Goal: Transaction & Acquisition: Download file/media

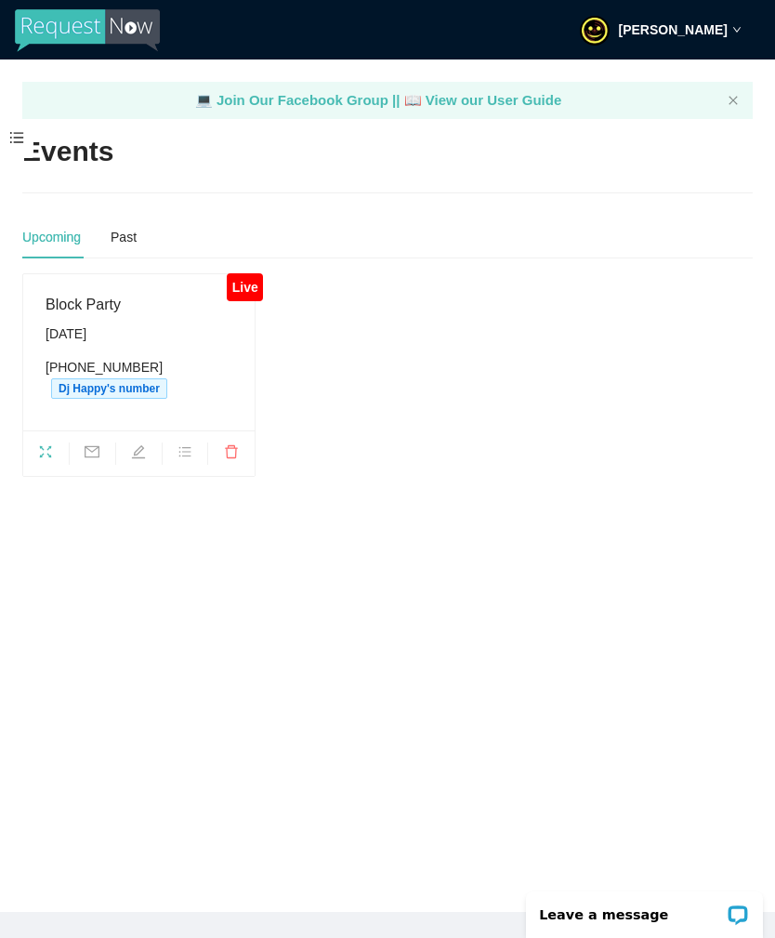
click at [117, 216] on div "Past" at bounding box center [124, 237] width 26 height 43
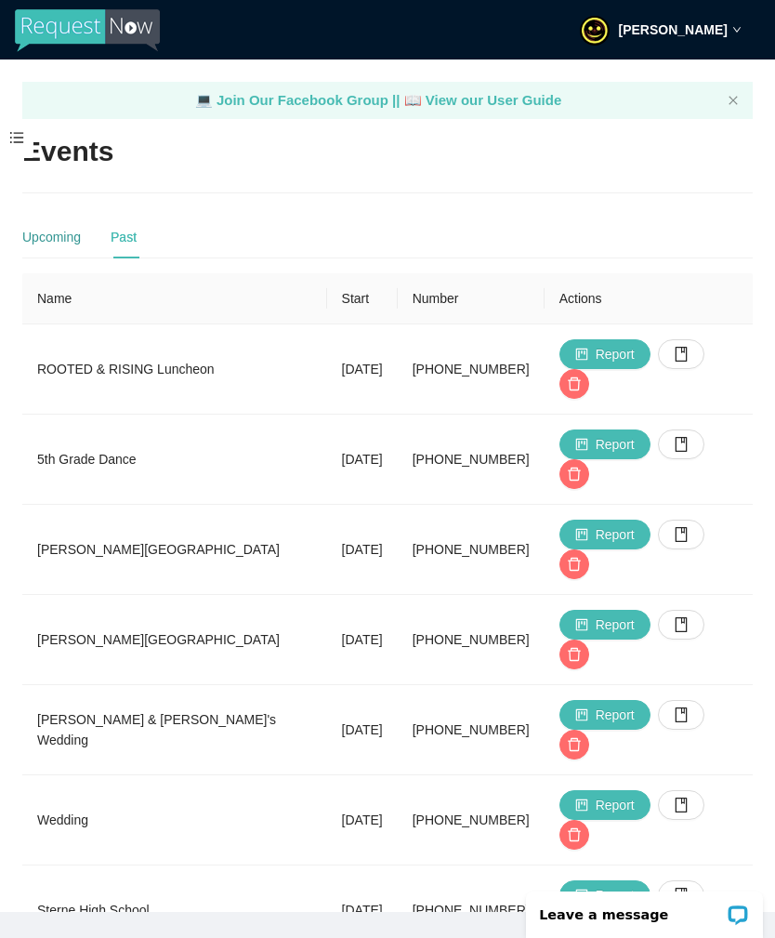
click at [46, 236] on div "Upcoming" at bounding box center [51, 237] width 59 height 20
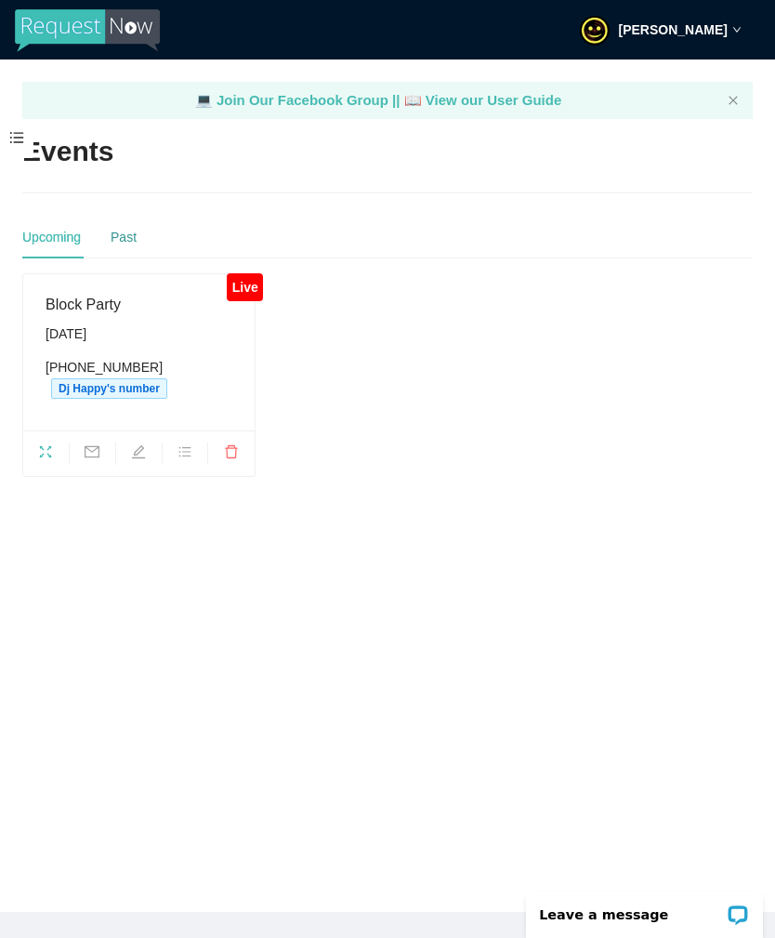
click at [120, 232] on div "Past" at bounding box center [124, 237] width 26 height 20
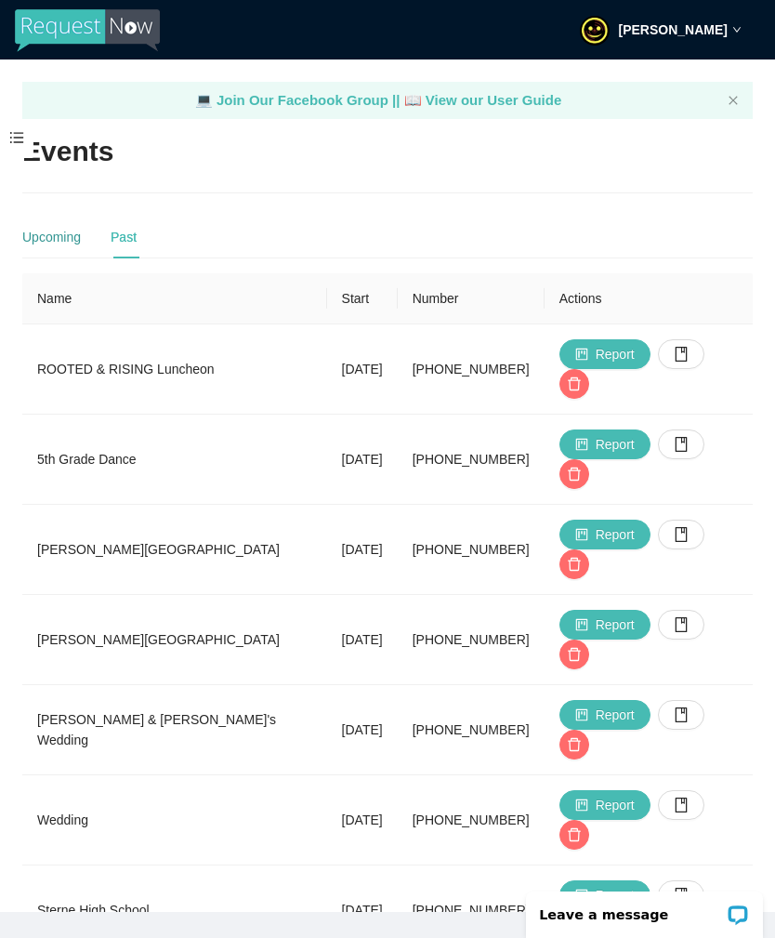
click at [43, 235] on div "Upcoming" at bounding box center [51, 237] width 59 height 20
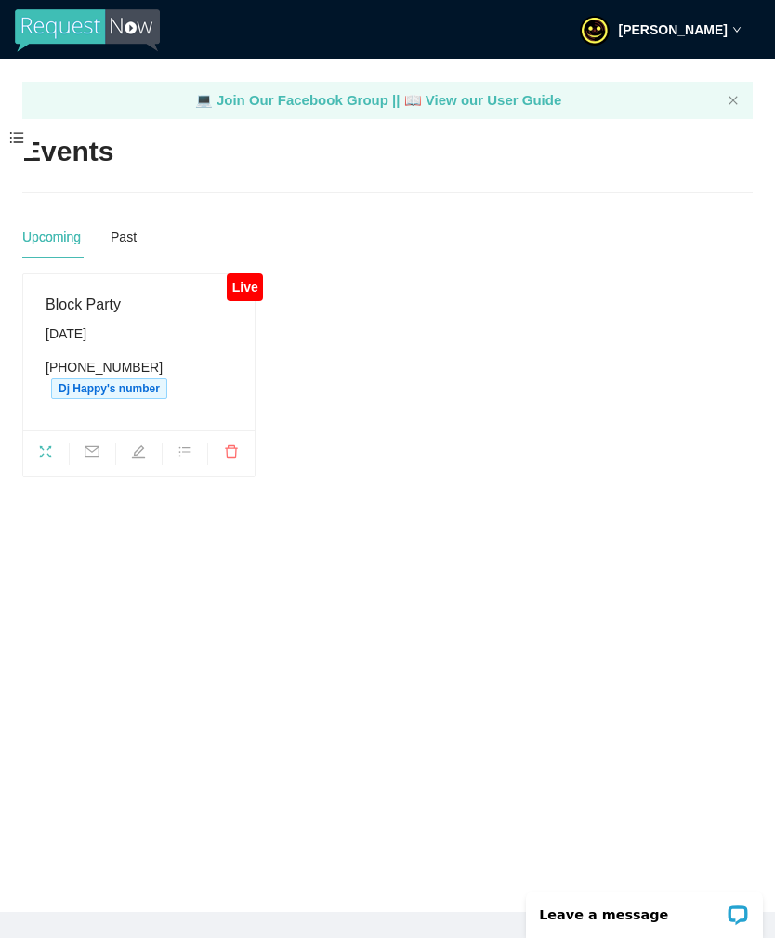
click at [14, 137] on span at bounding box center [16, 138] width 33 height 39
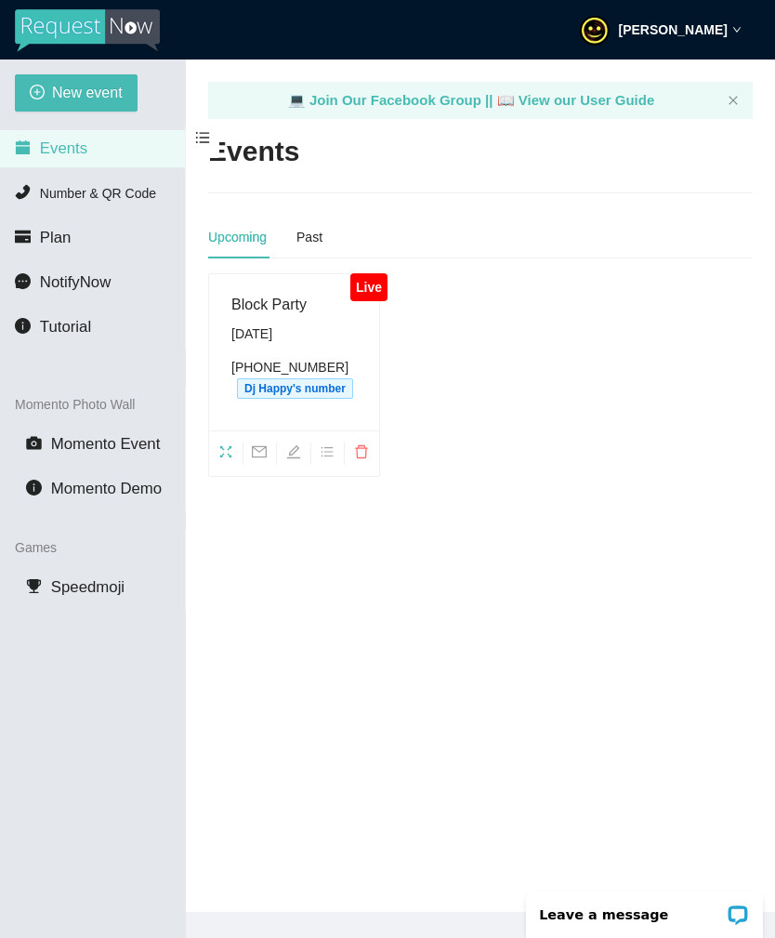
click at [41, 195] on span "Number & QR Code" at bounding box center [98, 193] width 116 height 15
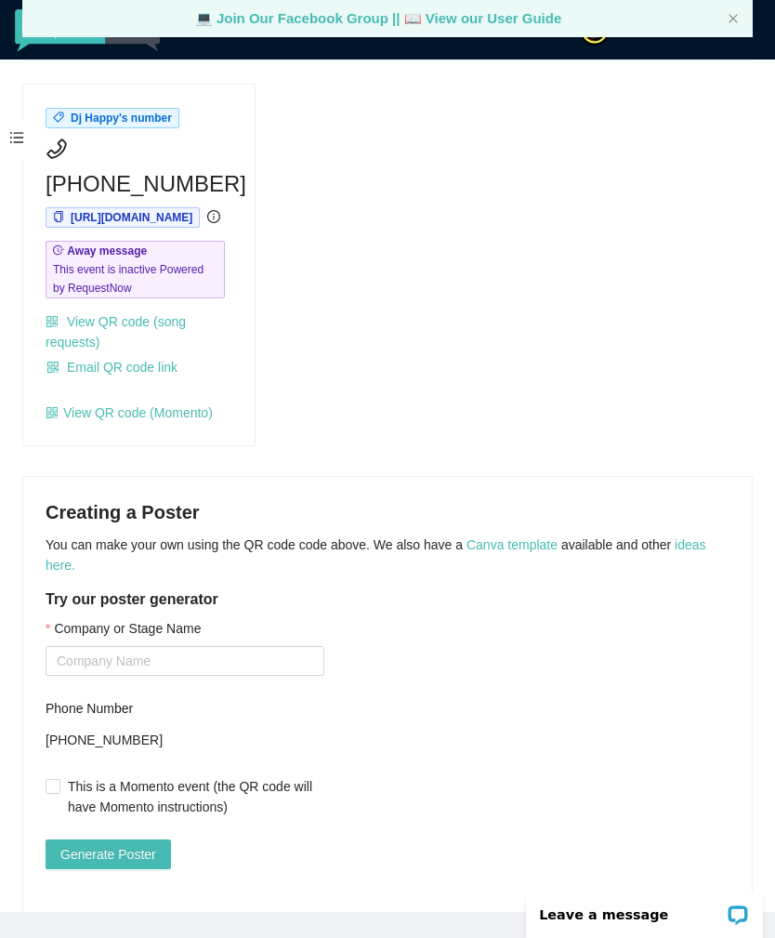
scroll to position [131, 0]
click at [281, 676] on input "Company or Stage Name" at bounding box center [185, 662] width 279 height 30
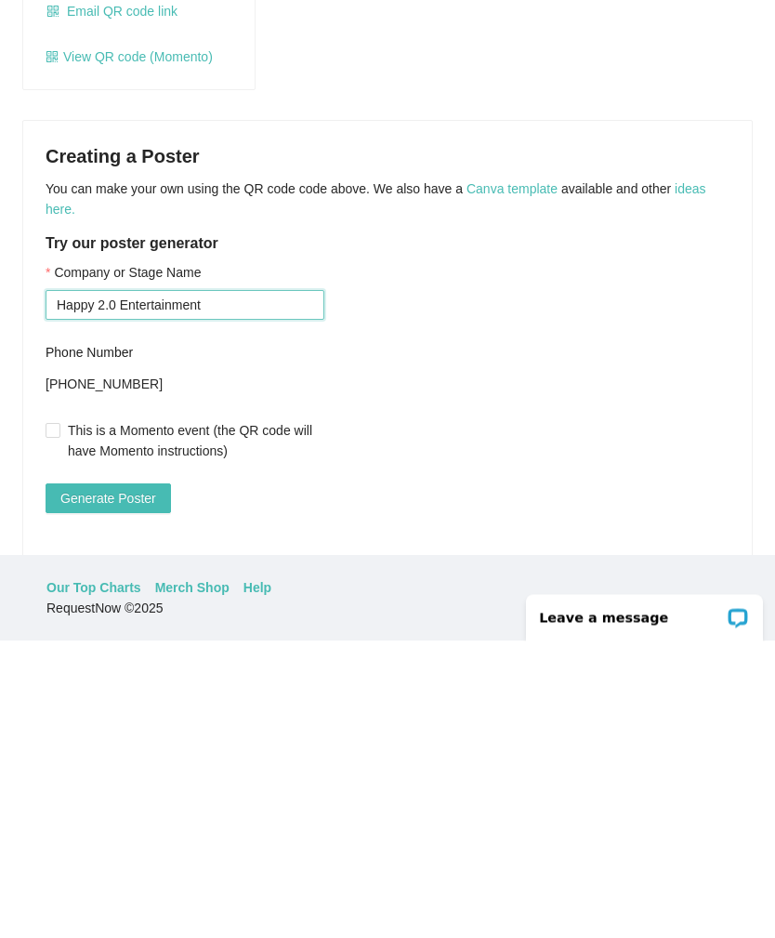
type input "Happy 2.0 Entertainment"
click at [76, 785] on span "Generate Poster" at bounding box center [108, 795] width 96 height 20
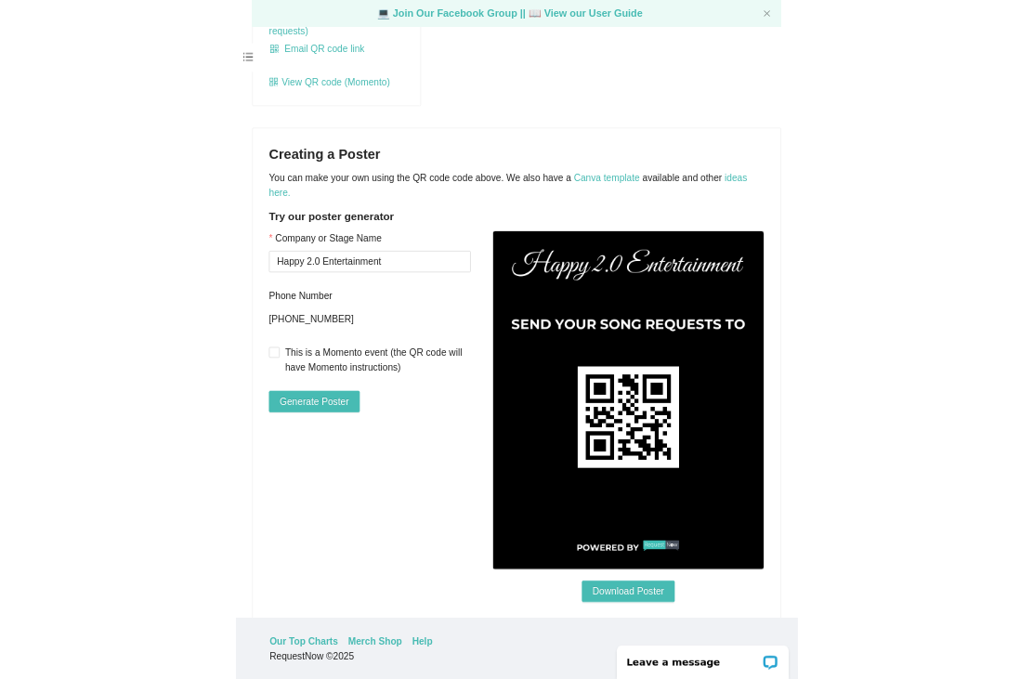
scroll to position [372, 0]
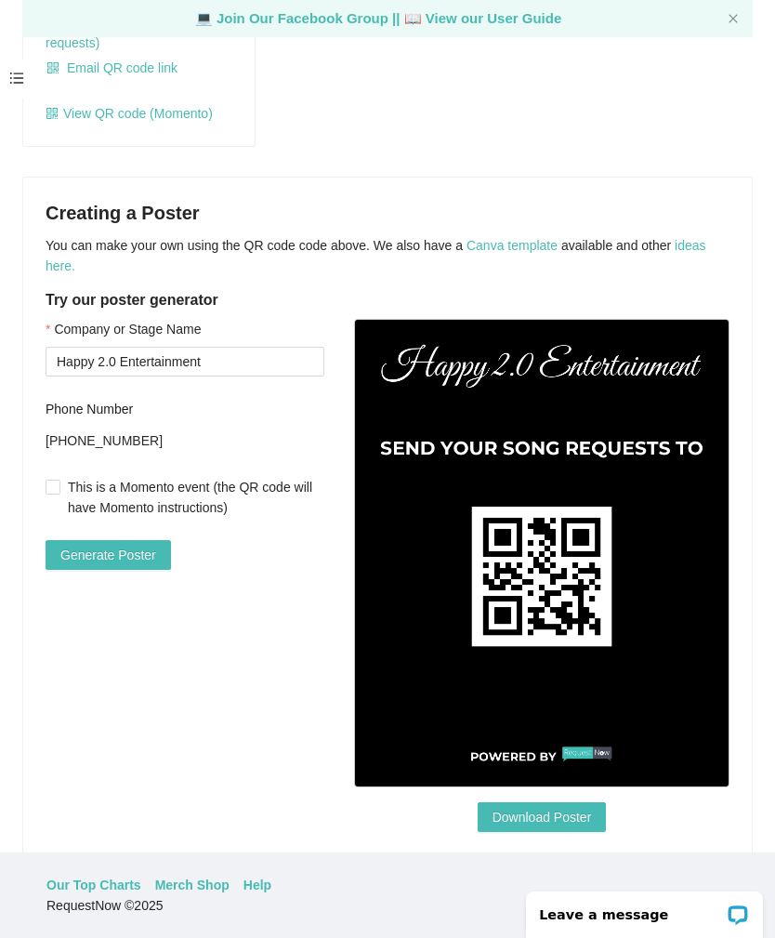
click at [652, 616] on img at bounding box center [541, 553] width 375 height 469
click at [584, 806] on span "Download Poster" at bounding box center [541, 816] width 99 height 20
click at [528, 238] on link "Canva template" at bounding box center [511, 245] width 91 height 15
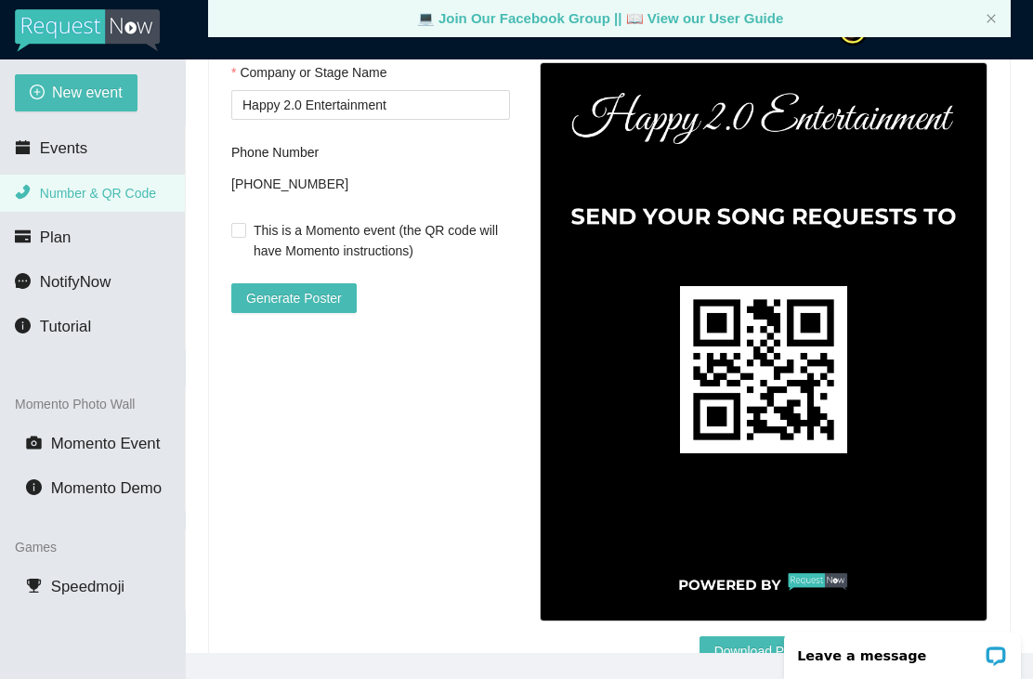
scroll to position [645, 0]
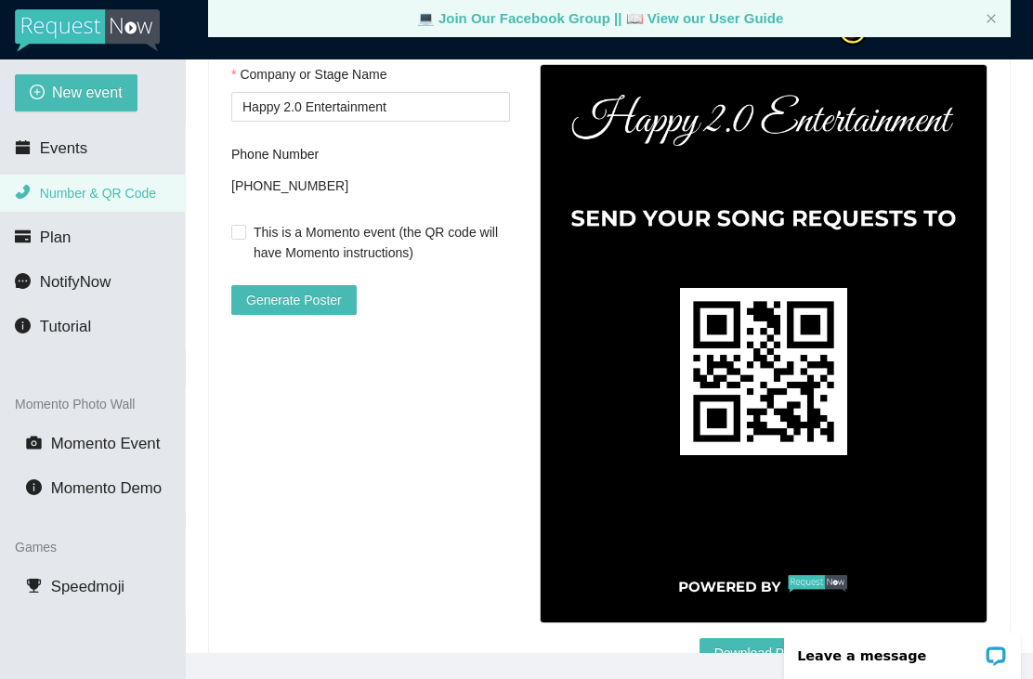
click at [741, 643] on span "Download Poster" at bounding box center [764, 653] width 99 height 20
click at [400, 5] on div "💻 Join Our Facebook Group || 📖 View our User Guide" at bounding box center [609, 18] width 803 height 37
